Goal: Task Accomplishment & Management: Use online tool/utility

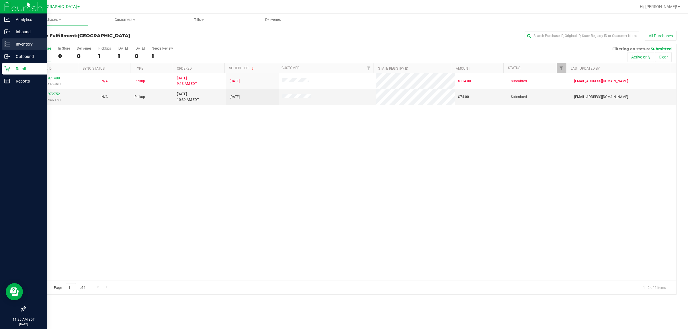
click at [10, 41] on p "Inventory" at bounding box center [27, 44] width 34 height 7
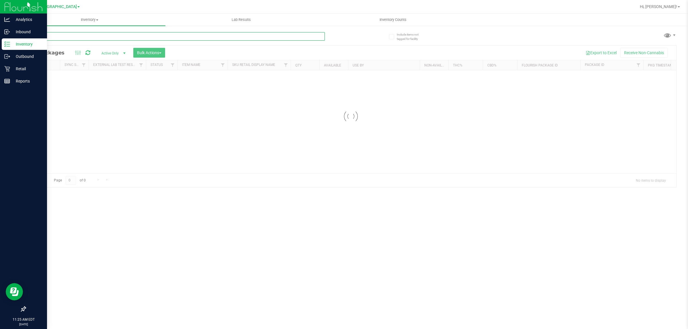
click at [75, 38] on input "text" at bounding box center [174, 36] width 299 height 9
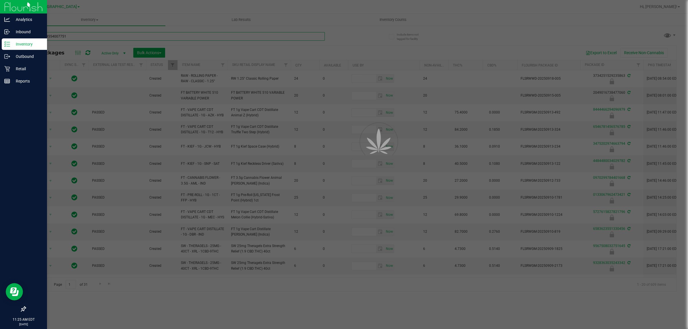
type input "7319624554007751"
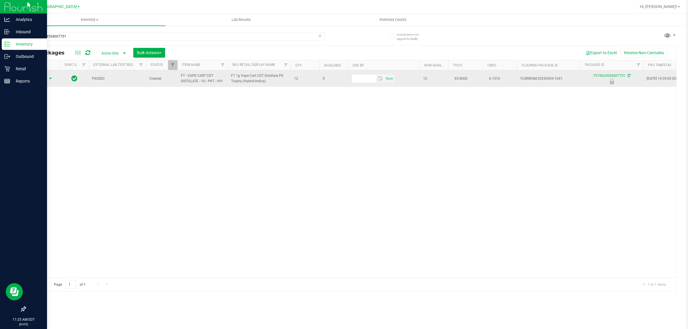
click at [48, 79] on span "select" at bounding box center [50, 78] width 5 height 5
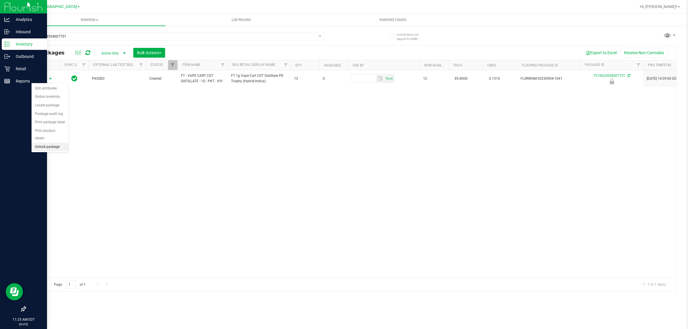
click at [48, 143] on li "Unlock package" at bounding box center [50, 147] width 37 height 9
